Goal: Task Accomplishment & Management: Complete application form

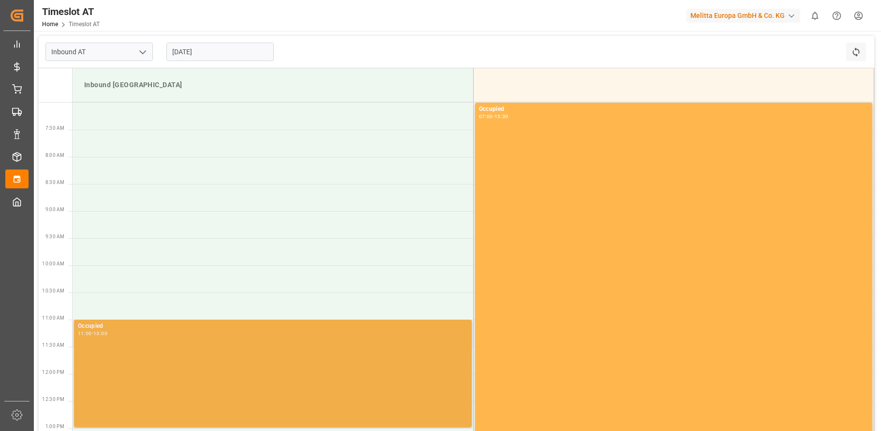
click at [438, 391] on div "Occupied 11:00 - 13:00" at bounding box center [273, 373] width 390 height 104
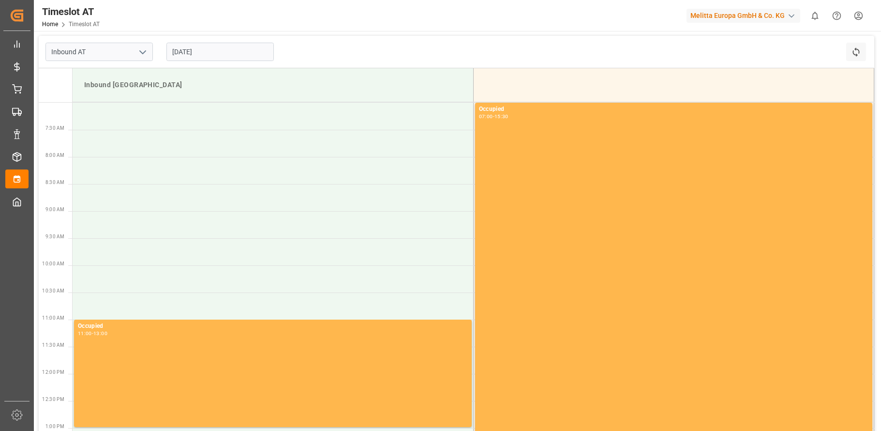
click at [204, 54] on input "[DATE]" at bounding box center [219, 52] width 107 height 18
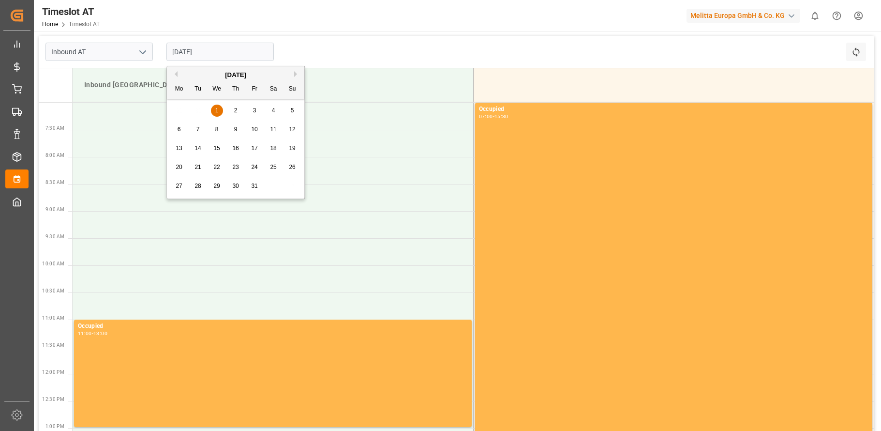
click at [174, 74] on button "Previous Month" at bounding box center [175, 74] width 6 height 6
click at [200, 186] on span "30" at bounding box center [198, 185] width 6 height 7
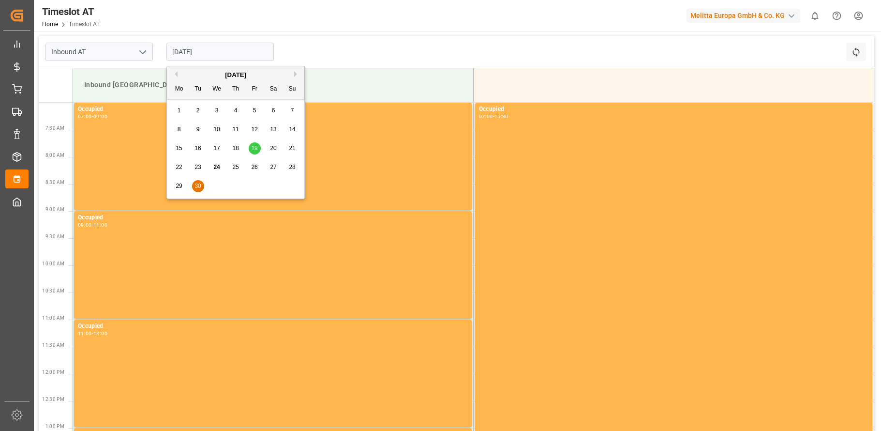
click at [196, 49] on input "[DATE]" at bounding box center [219, 52] width 107 height 18
click at [176, 185] on span "29" at bounding box center [179, 185] width 6 height 7
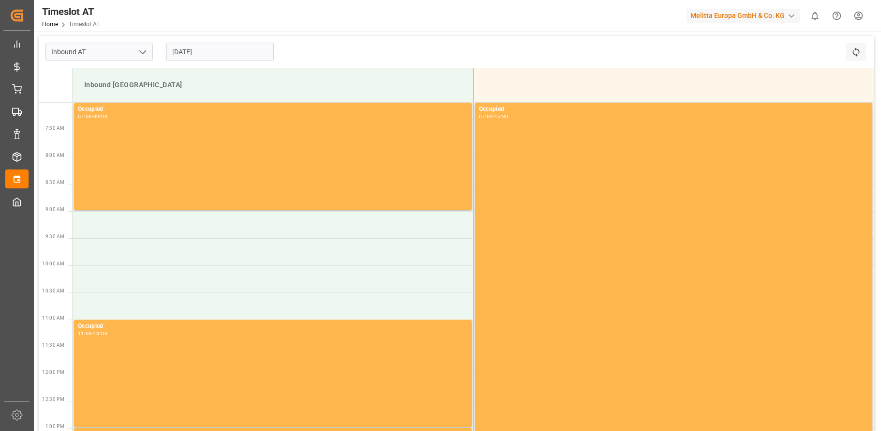
click at [197, 55] on input "[DATE]" at bounding box center [219, 52] width 107 height 18
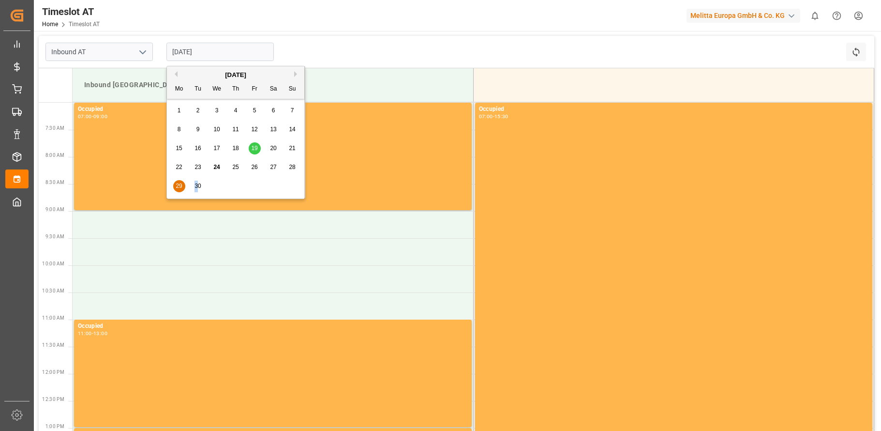
click at [196, 185] on span "30" at bounding box center [198, 185] width 6 height 7
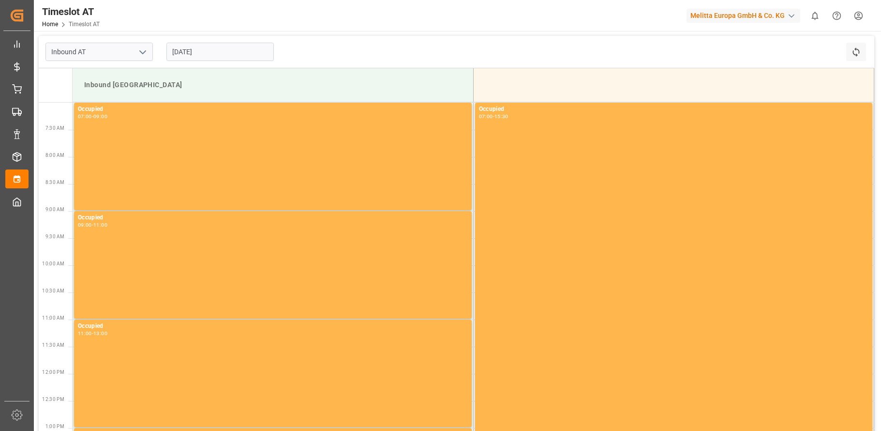
click at [193, 49] on input "[DATE]" at bounding box center [219, 52] width 107 height 18
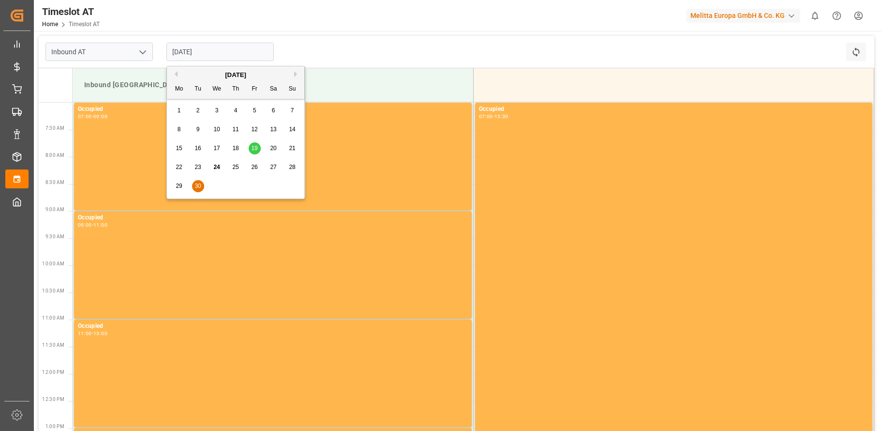
click at [181, 181] on div "29" at bounding box center [179, 186] width 12 height 12
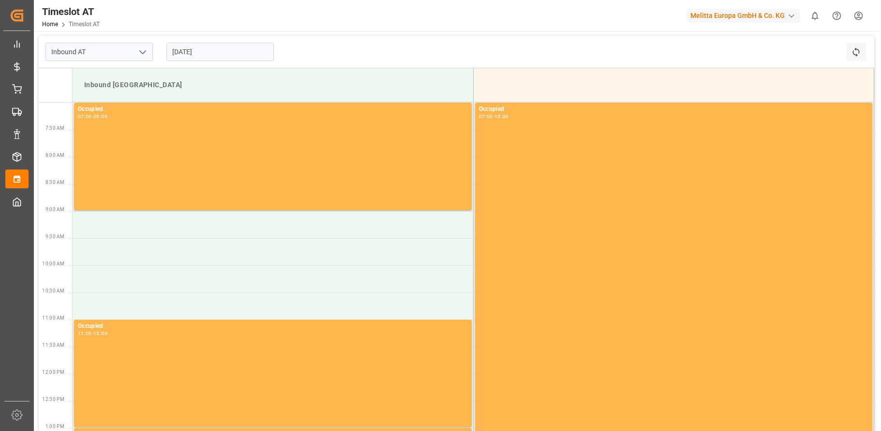
drag, startPoint x: 215, startPoint y: 54, endPoint x: 215, endPoint y: 65, distance: 11.1
click at [215, 54] on input "[DATE]" at bounding box center [219, 52] width 107 height 18
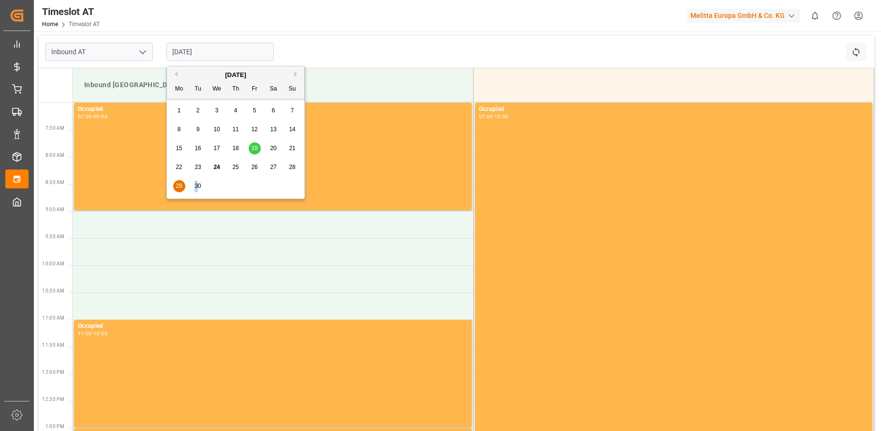
click at [197, 184] on span "30" at bounding box center [198, 185] width 6 height 7
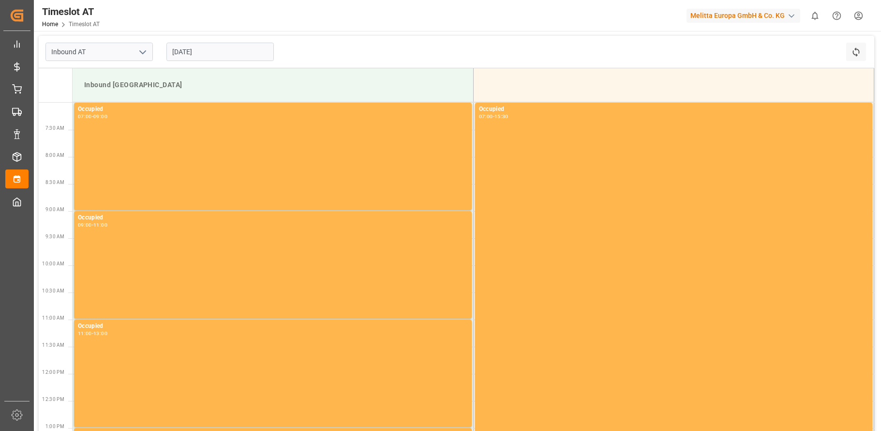
click at [207, 53] on input "[DATE]" at bounding box center [219, 52] width 107 height 18
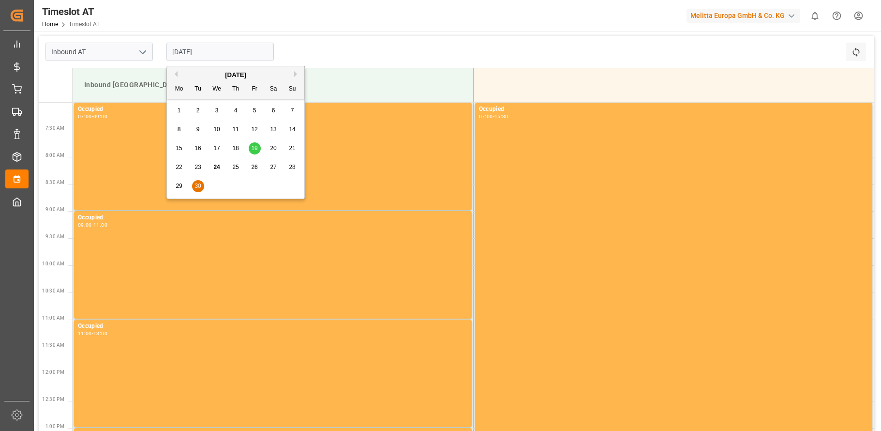
click at [179, 184] on span "29" at bounding box center [179, 185] width 6 height 7
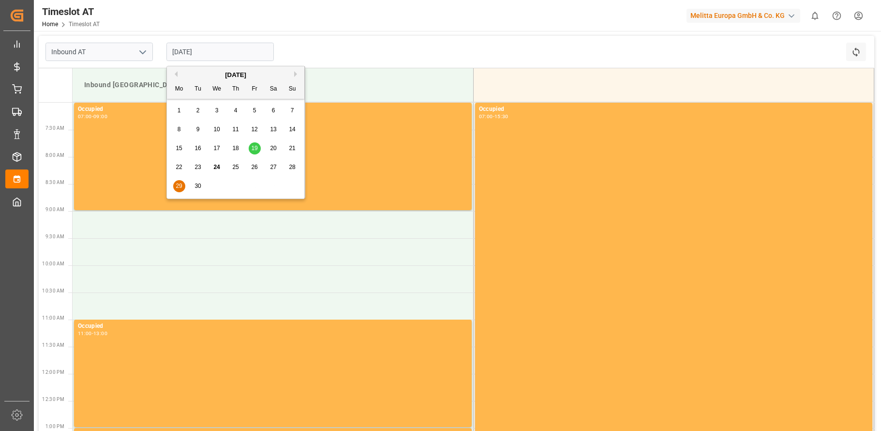
click at [225, 51] on input "[DATE]" at bounding box center [219, 52] width 107 height 18
click at [196, 187] on span "30" at bounding box center [198, 185] width 6 height 7
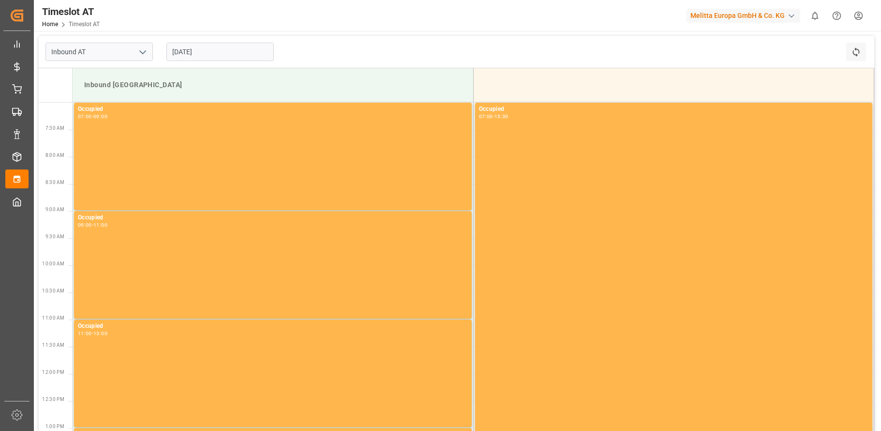
click at [356, 48] on div "Inbound AT [DATE] Refresh Time Slots" at bounding box center [457, 52] width 836 height 32
click at [202, 51] on input "[DATE]" at bounding box center [219, 52] width 107 height 18
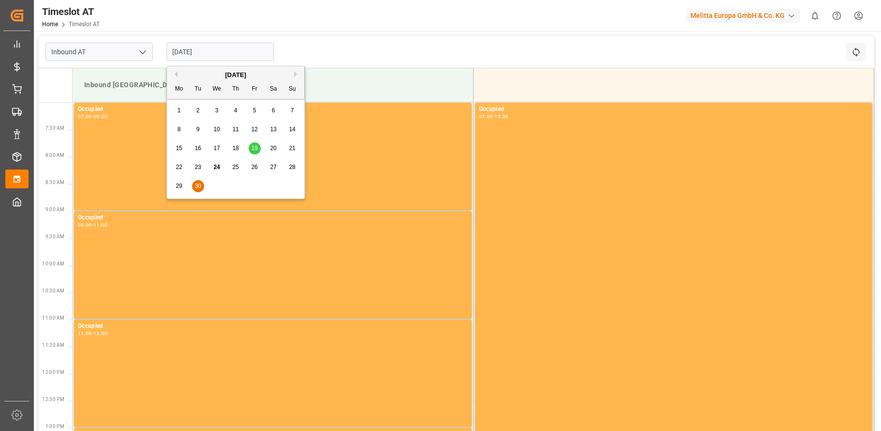
click at [180, 185] on span "29" at bounding box center [179, 185] width 6 height 7
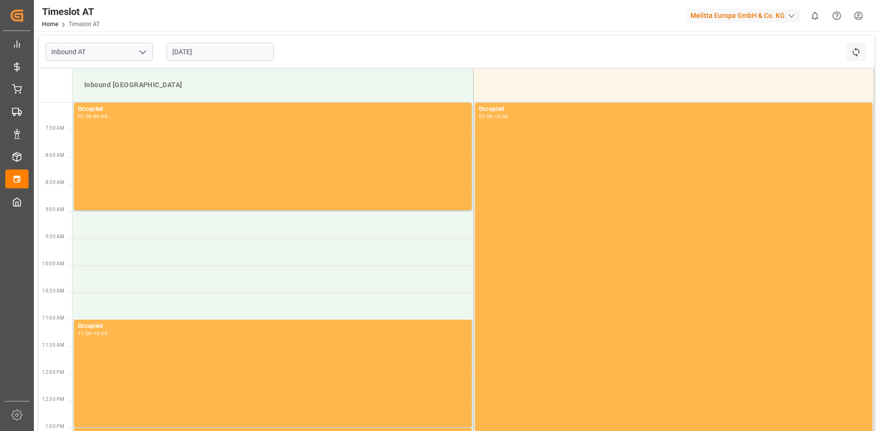
click at [211, 55] on input "[DATE]" at bounding box center [219, 52] width 107 height 18
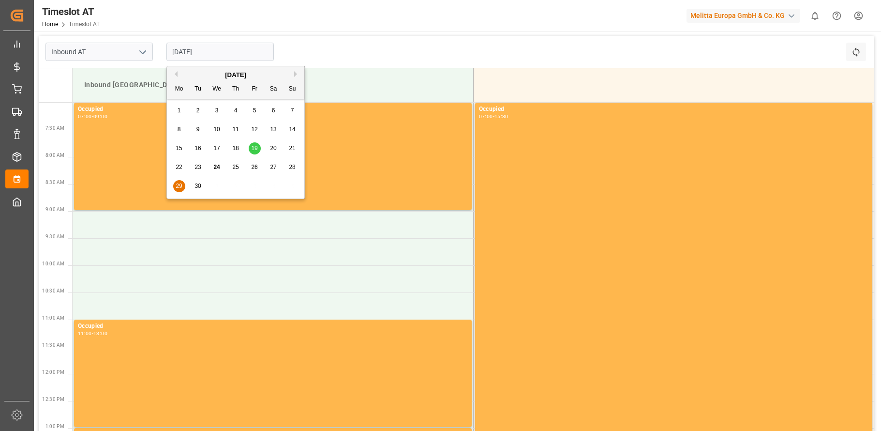
click at [293, 76] on div "[DATE]" at bounding box center [235, 75] width 137 height 10
click at [297, 73] on button "Next Month" at bounding box center [297, 74] width 6 height 6
click at [218, 109] on span "1" at bounding box center [216, 110] width 3 height 7
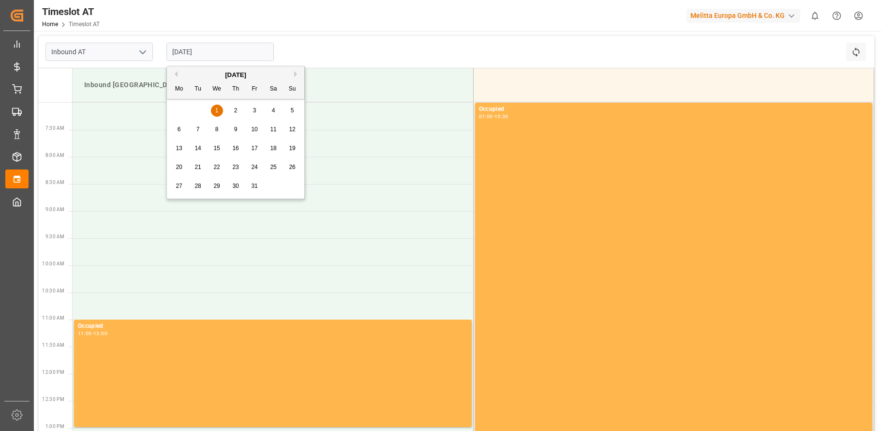
click at [205, 52] on input "[DATE]" at bounding box center [219, 52] width 107 height 18
click at [234, 110] on span "2" at bounding box center [235, 110] width 3 height 7
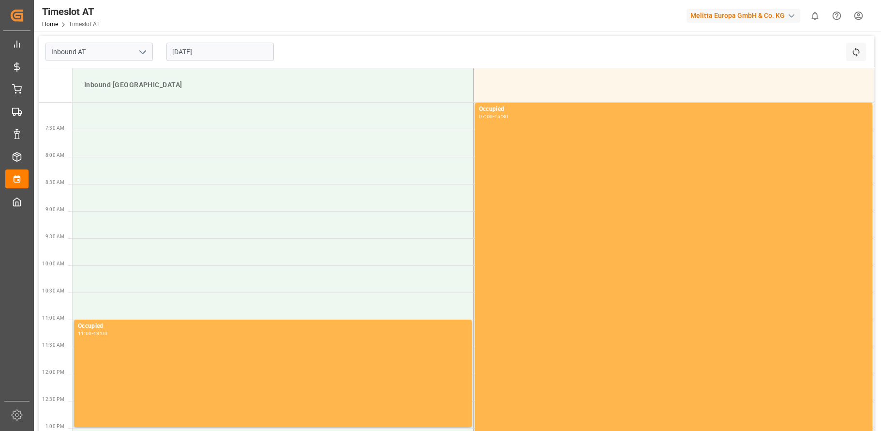
click at [190, 55] on input "[DATE]" at bounding box center [219, 52] width 107 height 18
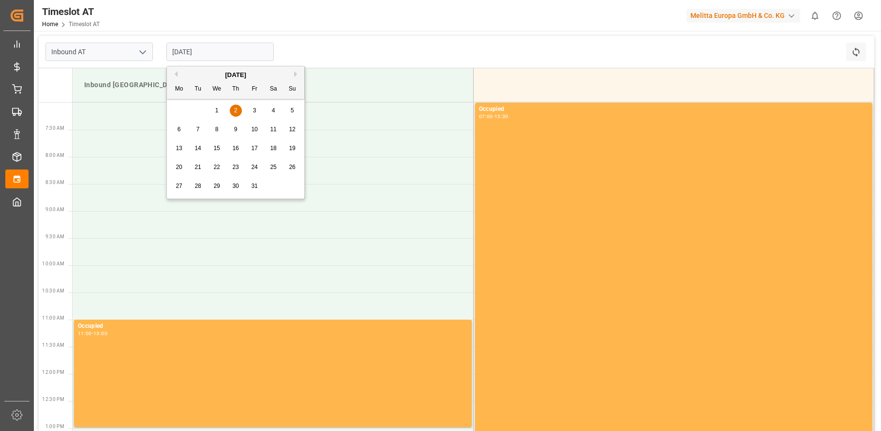
click at [215, 112] on span "1" at bounding box center [216, 110] width 3 height 7
click at [204, 56] on input "[DATE]" at bounding box center [219, 52] width 107 height 18
click at [177, 72] on button "Previous Month" at bounding box center [175, 74] width 6 height 6
click at [201, 186] on span "30" at bounding box center [198, 185] width 6 height 7
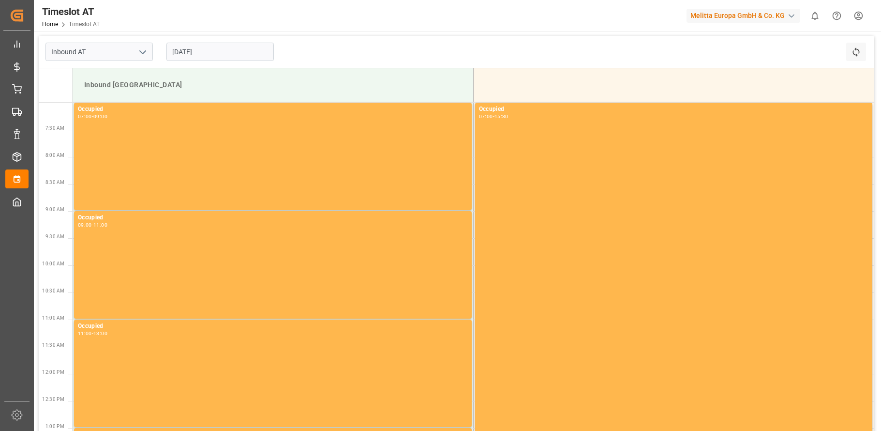
click at [209, 52] on input "[DATE]" at bounding box center [219, 52] width 107 height 18
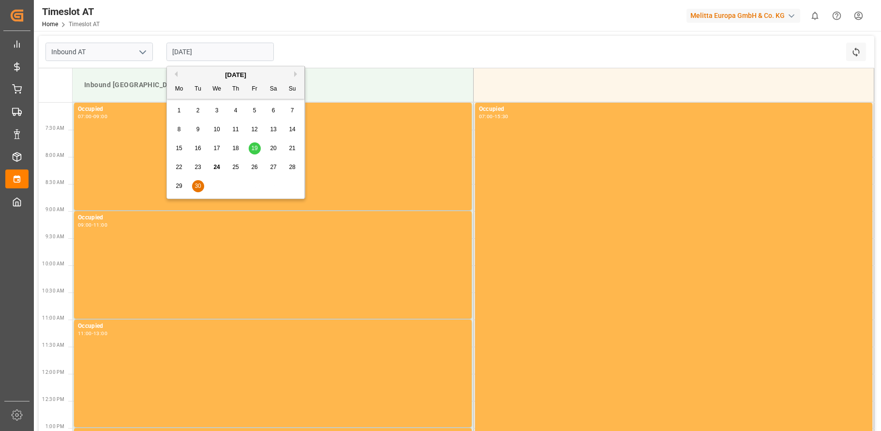
click at [178, 185] on span "29" at bounding box center [179, 185] width 6 height 7
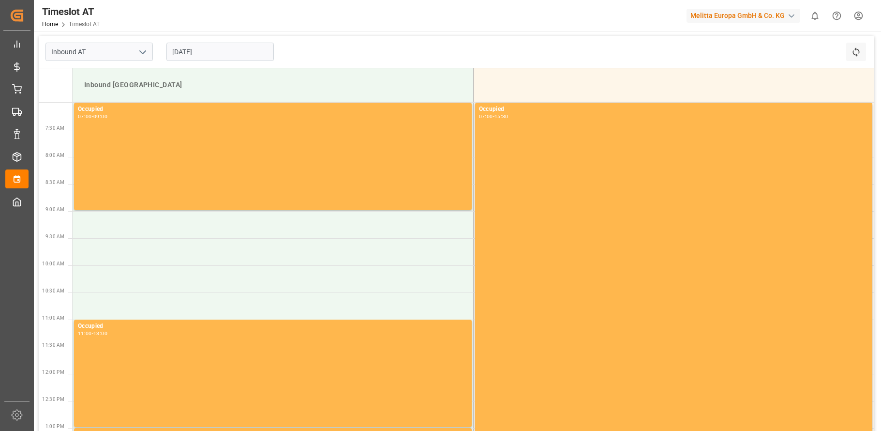
click at [197, 54] on input "[DATE]" at bounding box center [219, 52] width 107 height 18
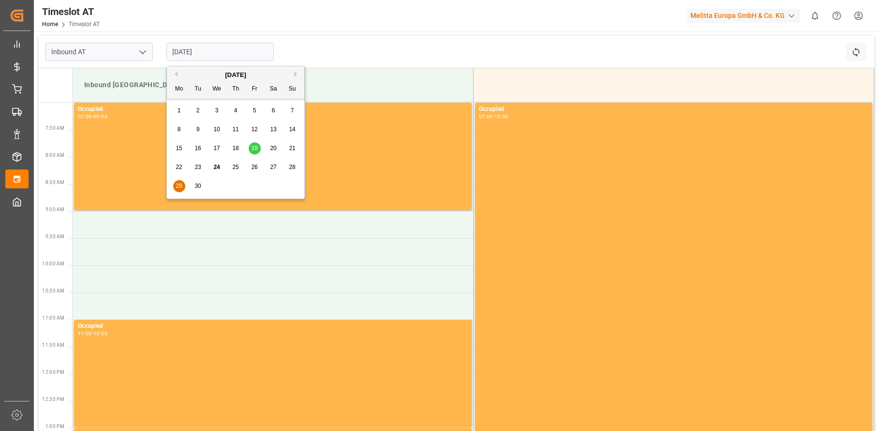
click at [292, 76] on div "[DATE]" at bounding box center [235, 75] width 137 height 10
click at [297, 74] on button "Next Month" at bounding box center [297, 74] width 6 height 6
click at [218, 105] on div "1" at bounding box center [217, 111] width 12 height 12
type input "[DATE]"
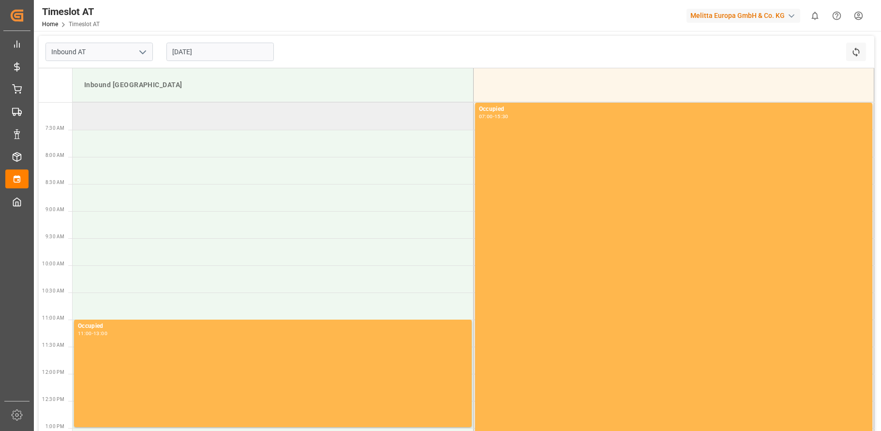
click at [121, 122] on td at bounding box center [273, 116] width 401 height 27
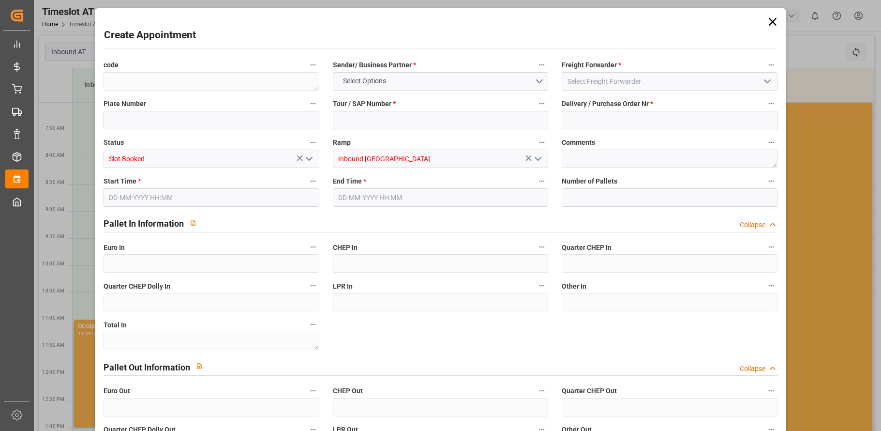
type input "0"
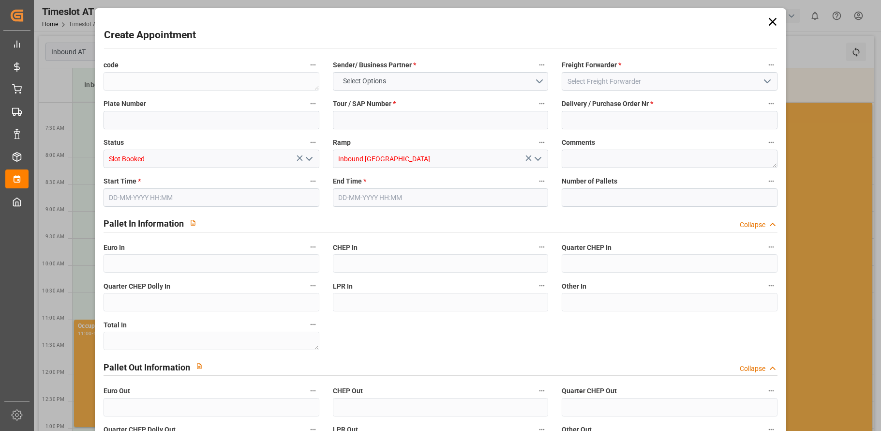
type input "0"
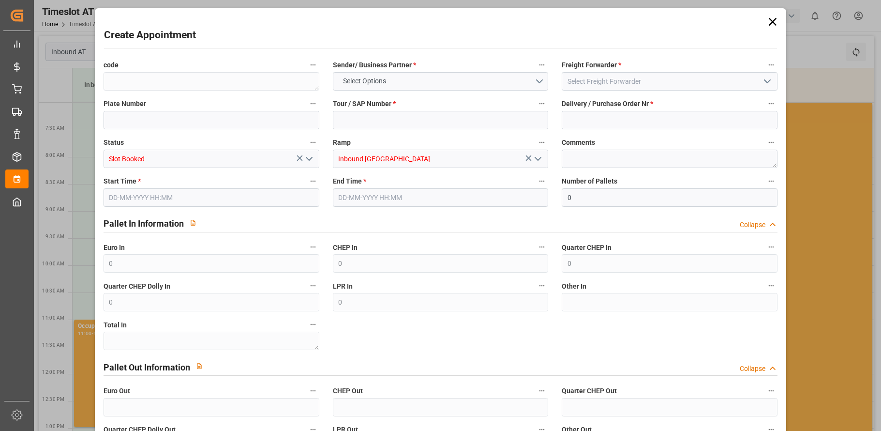
type input "0"
type input "[DATE] 07:00"
type input "[DATE] 09:00"
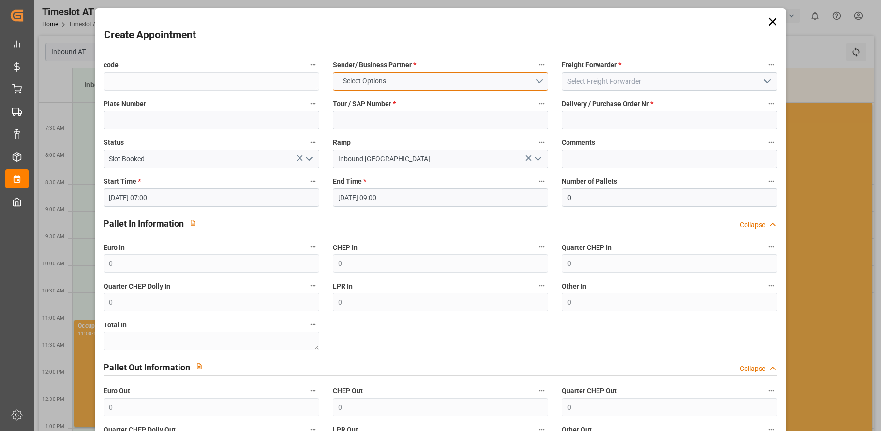
click at [533, 75] on button "Select Options" at bounding box center [441, 81] width 216 height 18
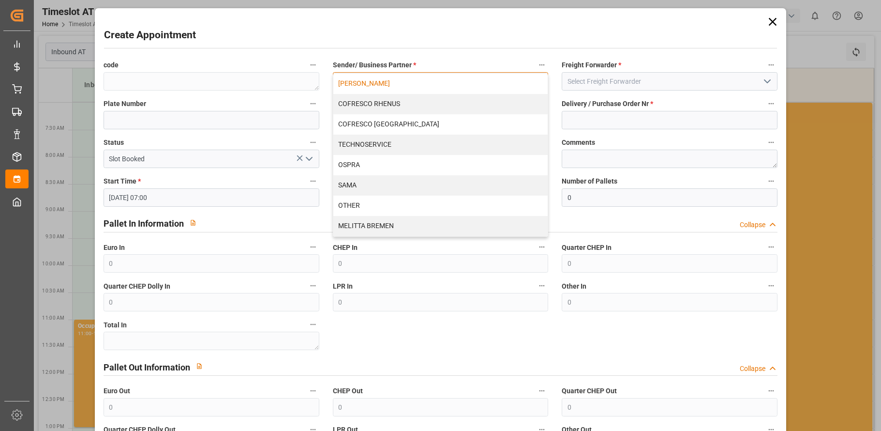
click at [506, 90] on div "[PERSON_NAME]" at bounding box center [440, 84] width 215 height 20
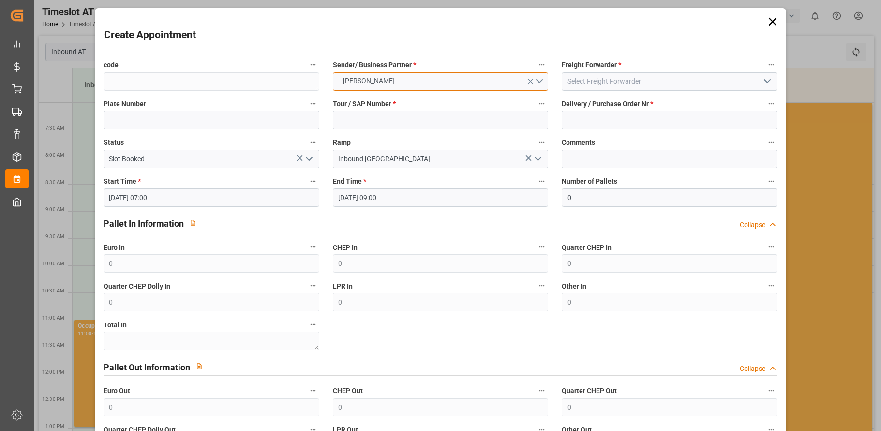
click at [540, 76] on button "[PERSON_NAME]" at bounding box center [441, 81] width 216 height 18
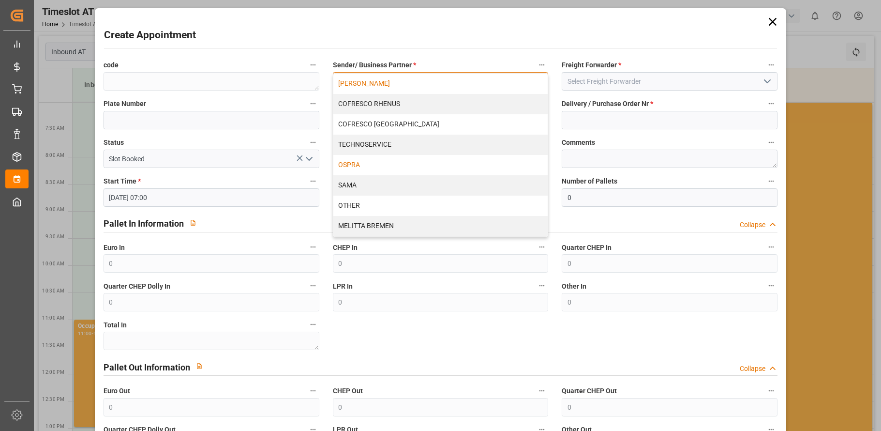
click at [410, 163] on div "OSPRA" at bounding box center [440, 165] width 215 height 20
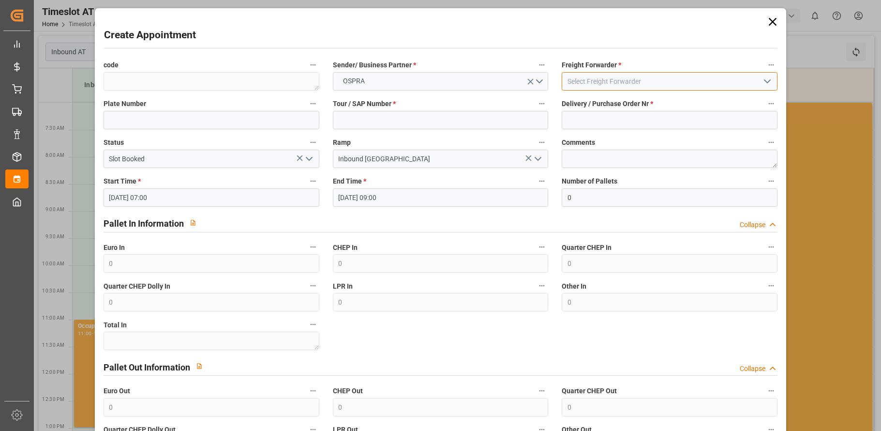
click at [608, 82] on input at bounding box center [670, 81] width 216 height 18
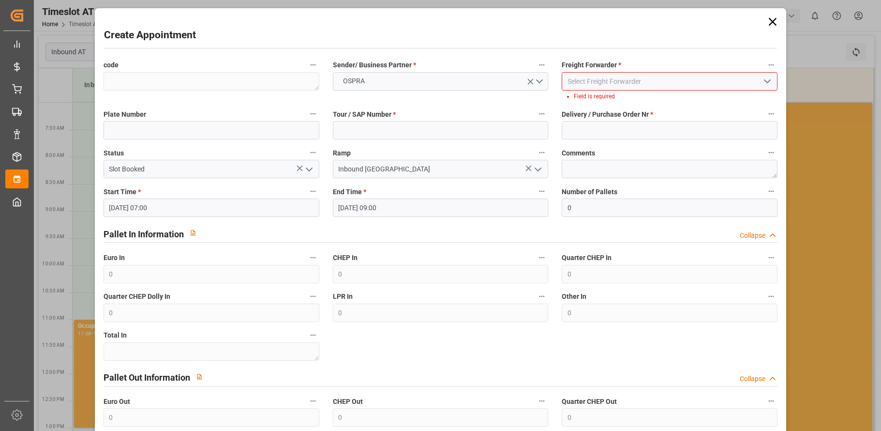
drag, startPoint x: 599, startPoint y: 20, endPoint x: 589, endPoint y: 20, distance: 9.7
click at [589, 20] on div "Create Appointment code Sender/ Business Partner * OSPRA Freight Forwarder * Fi…" at bounding box center [440, 280] width 687 height 539
click at [765, 82] on polyline "open menu" at bounding box center [768, 81] width 6 height 3
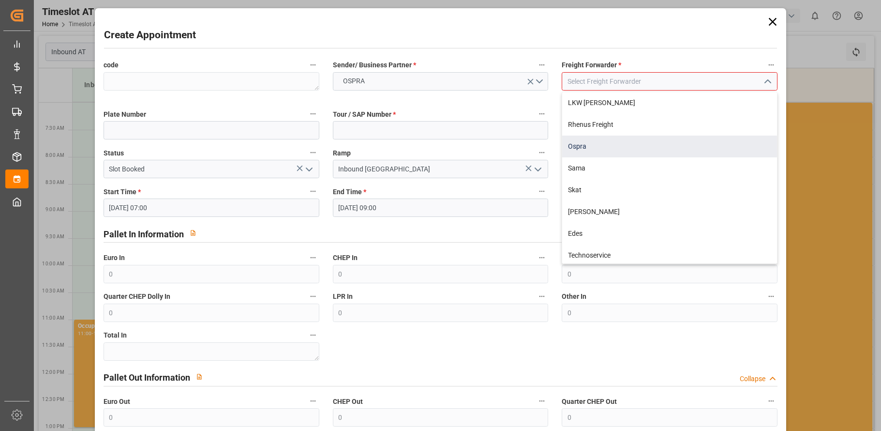
click at [705, 140] on div "Ospra" at bounding box center [669, 146] width 215 height 22
type input "Ospra"
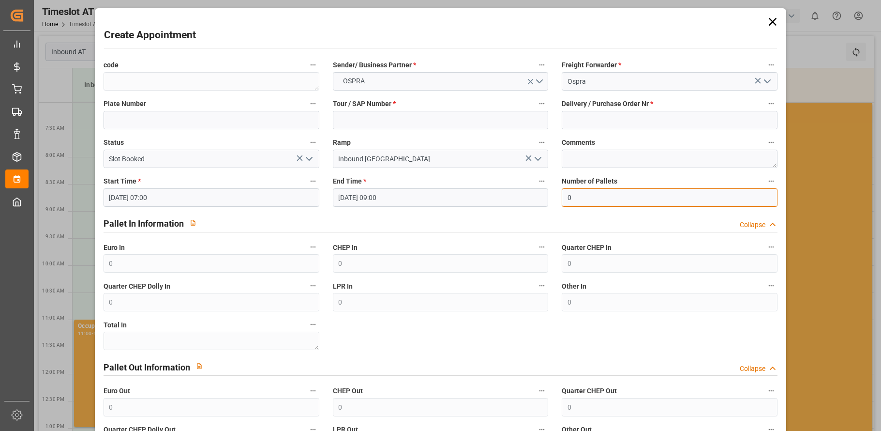
click at [687, 192] on input "0" at bounding box center [670, 197] width 216 height 18
type input "6"
click at [467, 118] on input at bounding box center [441, 120] width 216 height 18
type input "-"
click at [744, 197] on input "6" at bounding box center [670, 197] width 216 height 18
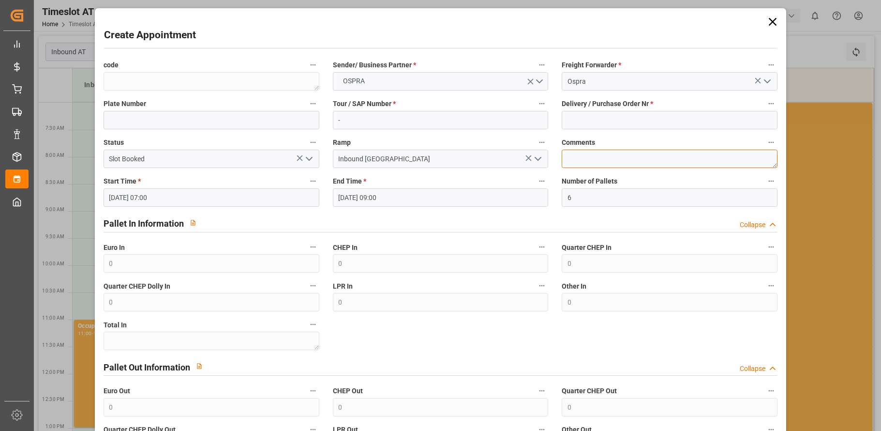
click at [644, 156] on textarea at bounding box center [670, 159] width 216 height 18
click at [626, 120] on input at bounding box center [670, 120] width 216 height 18
paste input "45757502"
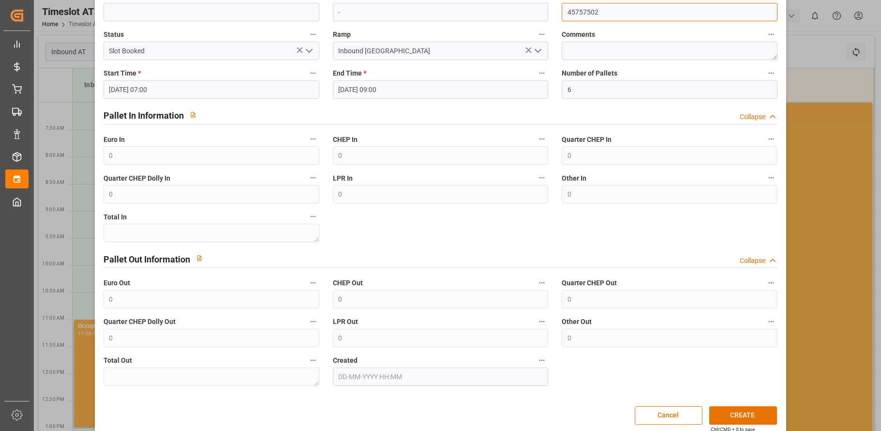
scroll to position [119, 0]
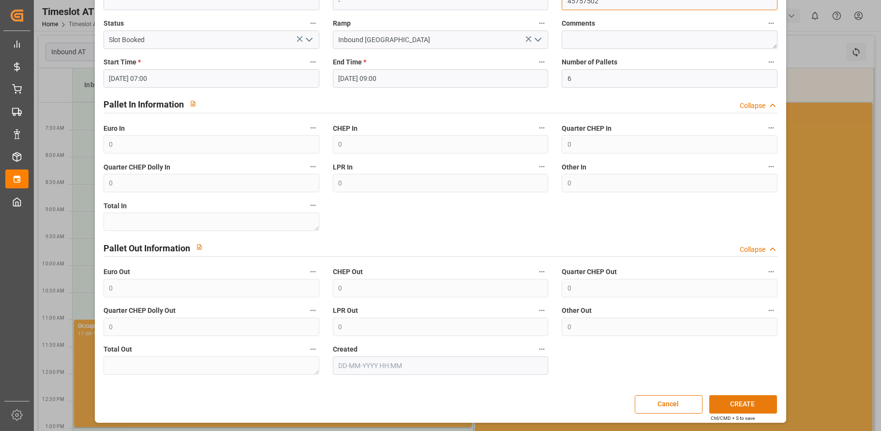
type input "45757502"
click at [735, 401] on button "CREATE" at bounding box center [743, 404] width 68 height 18
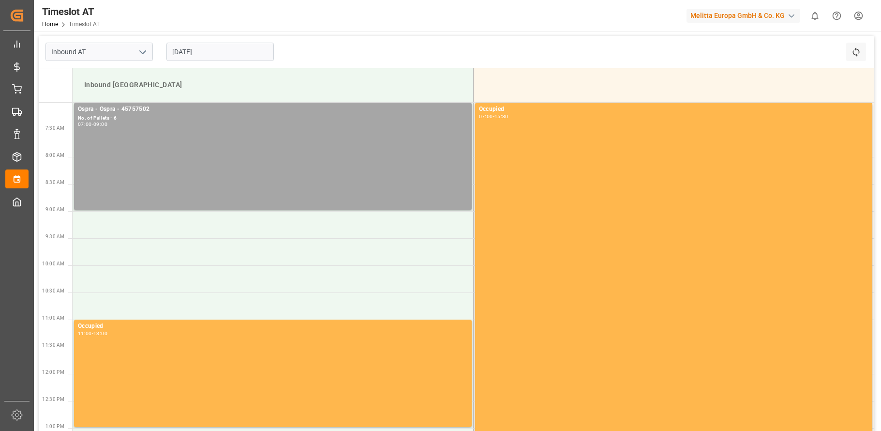
click at [208, 50] on input "[DATE]" at bounding box center [219, 52] width 107 height 18
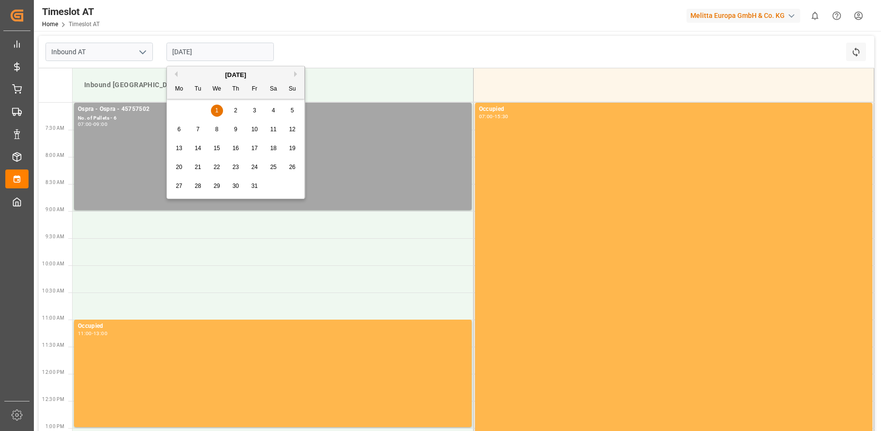
click at [233, 110] on div "2" at bounding box center [236, 111] width 12 height 12
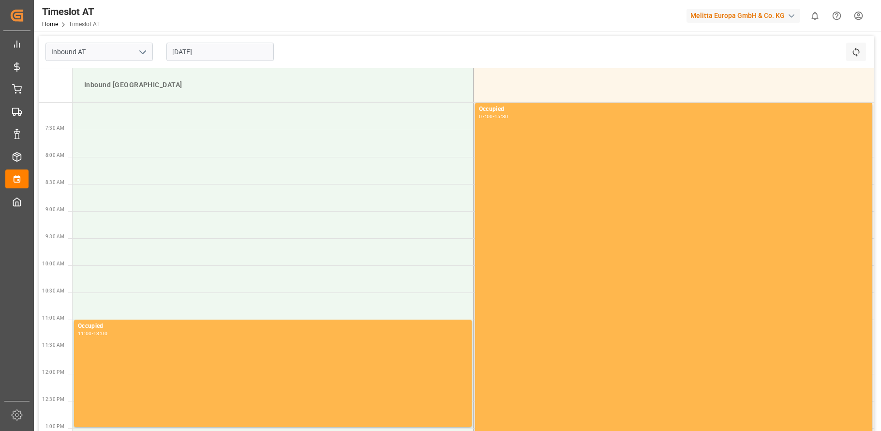
click at [219, 56] on input "[DATE]" at bounding box center [219, 52] width 107 height 18
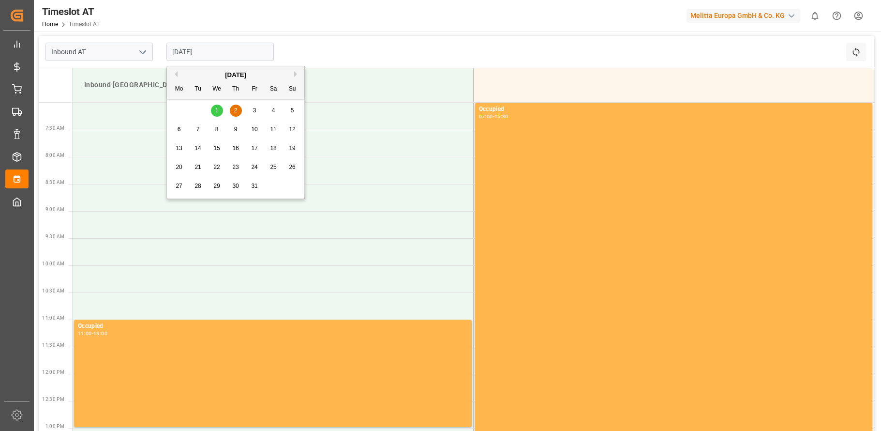
click at [176, 72] on button "Previous Month" at bounding box center [175, 74] width 6 height 6
click at [197, 185] on span "30" at bounding box center [198, 185] width 6 height 7
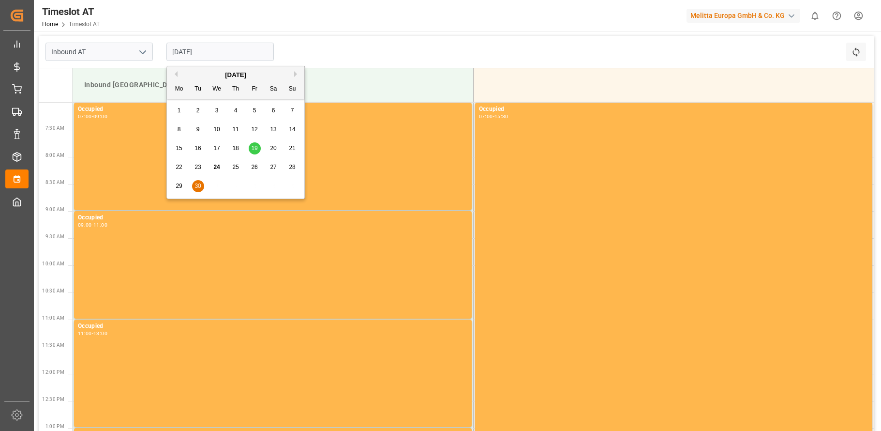
click at [242, 53] on input "[DATE]" at bounding box center [219, 52] width 107 height 18
click at [178, 184] on span "29" at bounding box center [179, 185] width 6 height 7
type input "[DATE]"
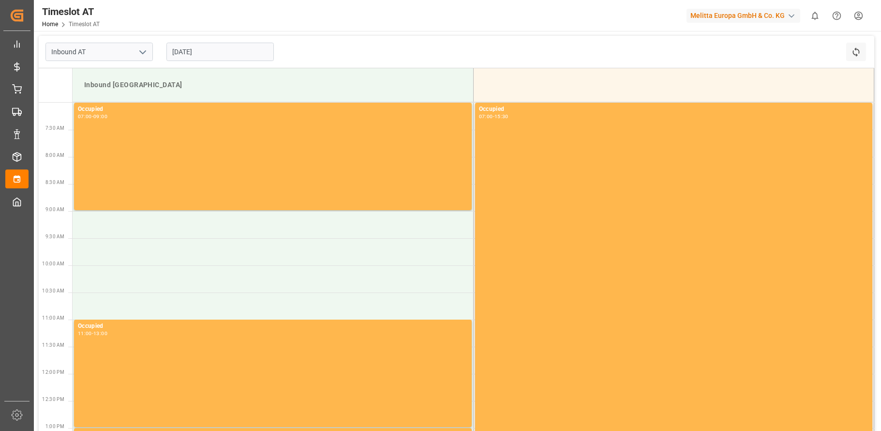
click at [225, 49] on input "[DATE]" at bounding box center [219, 52] width 107 height 18
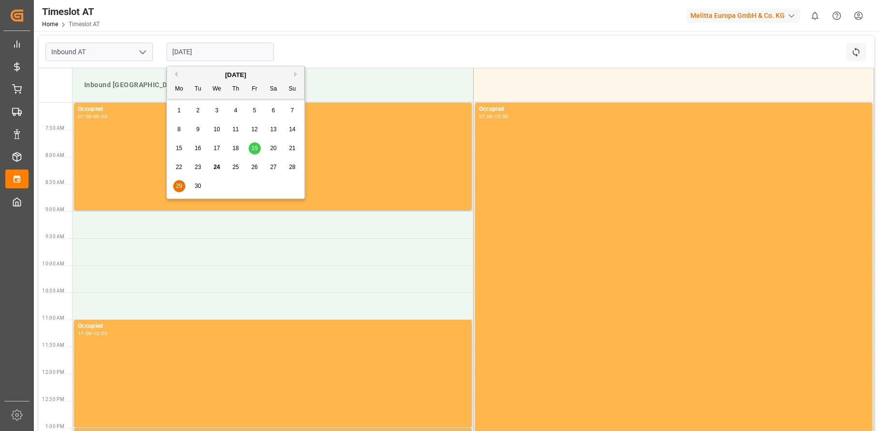
click at [295, 73] on button "Next Month" at bounding box center [297, 74] width 6 height 6
